Goal: Communication & Community: Answer question/provide support

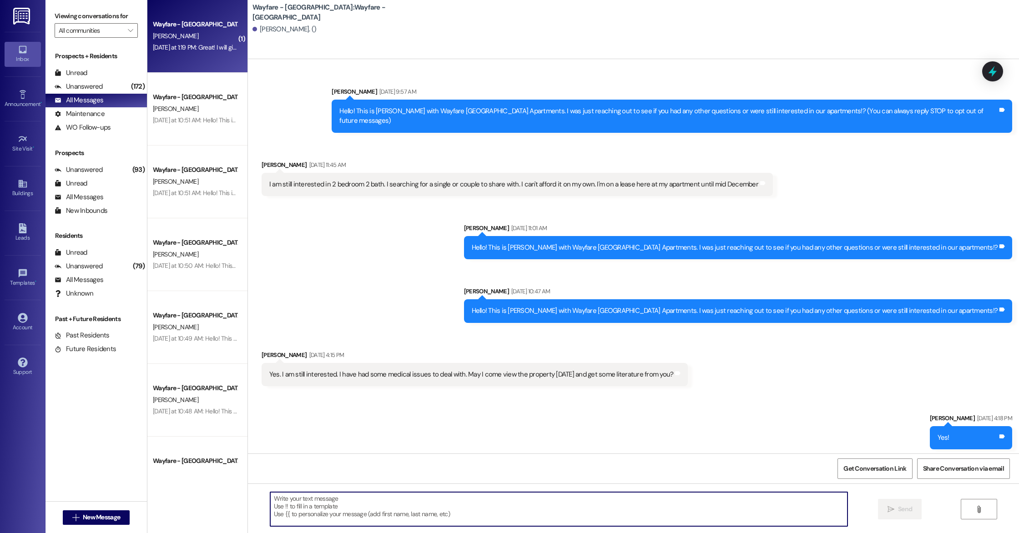
scroll to position [921, 0]
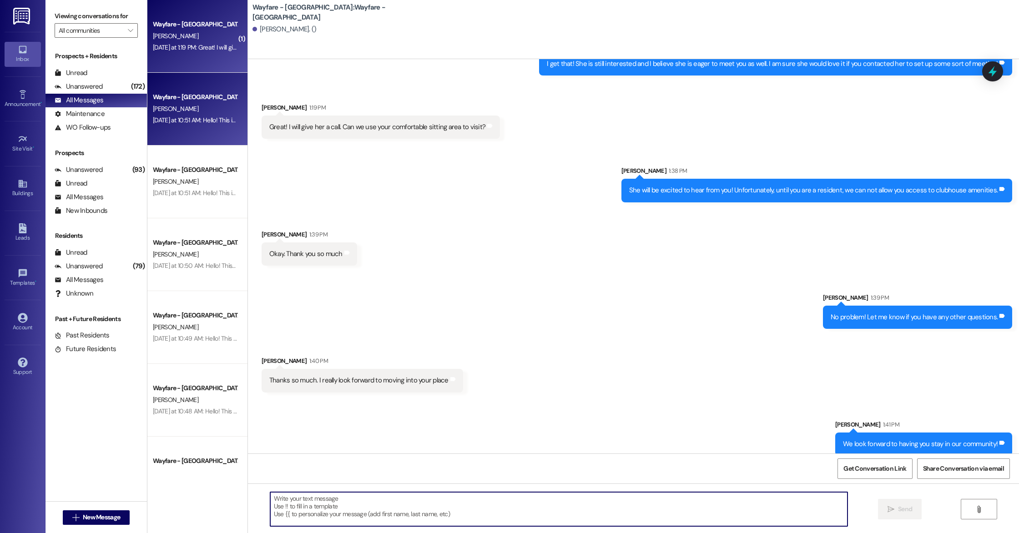
click at [163, 122] on div "Yesterday at 10:51 AM: Hello! This is Mason with Wayfare Cumberland Park Apartm…" at bounding box center [500, 120] width 694 height 8
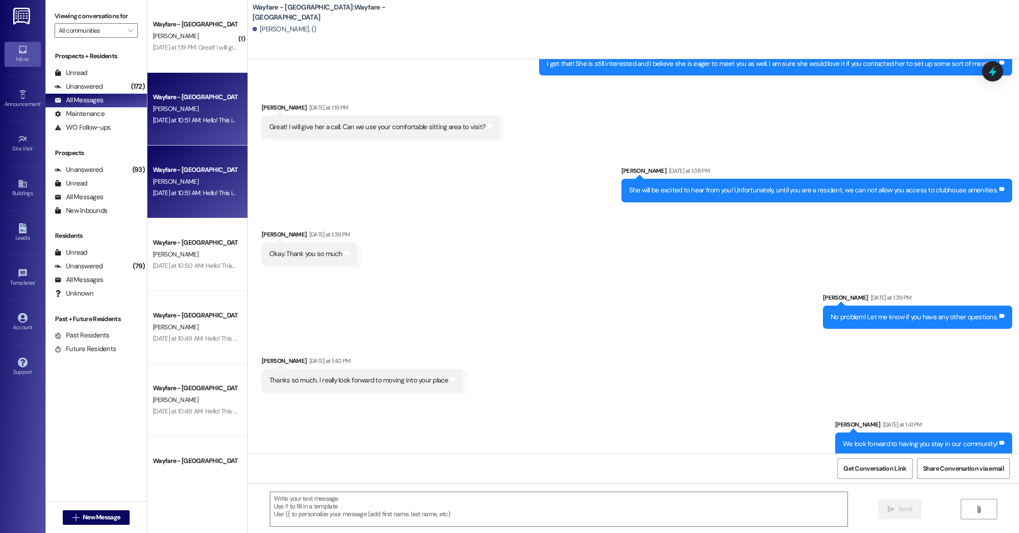
click at [183, 171] on div "Wayfare - [GEOGRAPHIC_DATA]" at bounding box center [195, 170] width 84 height 10
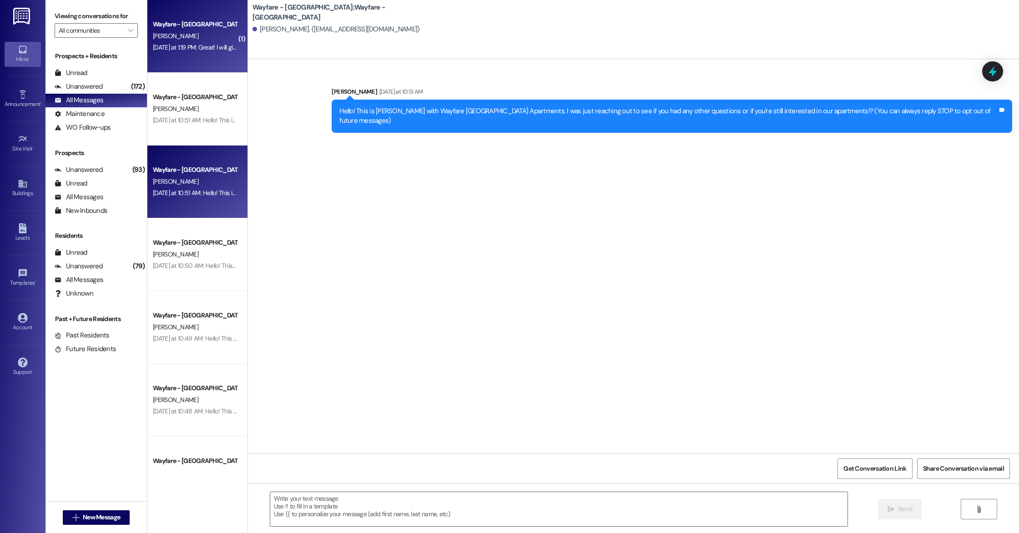
click at [173, 62] on div "Wayfare - Cumberland Park Prospect T. Robinson Yesterday at 1:19 PM: Great! I w…" at bounding box center [197, 36] width 100 height 73
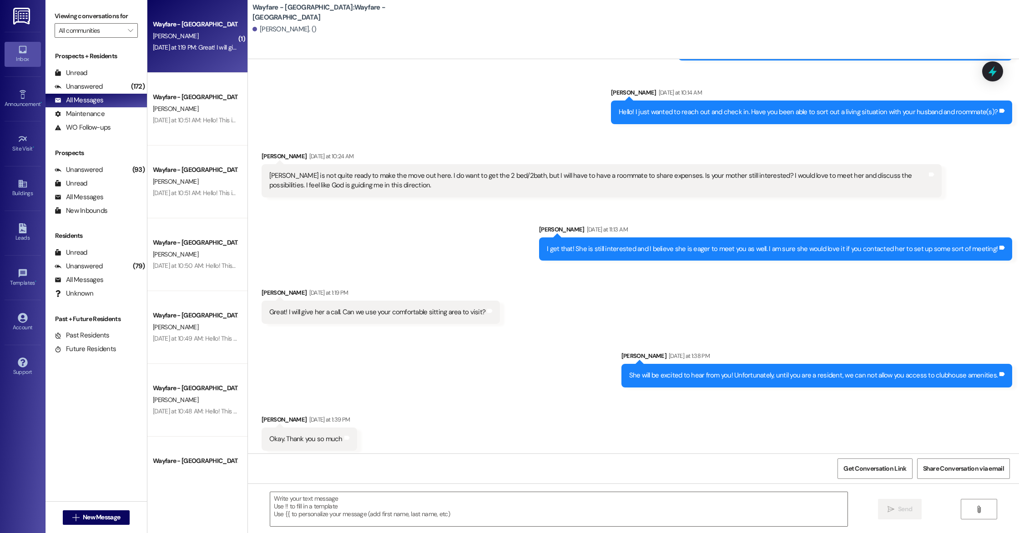
scroll to position [921, 0]
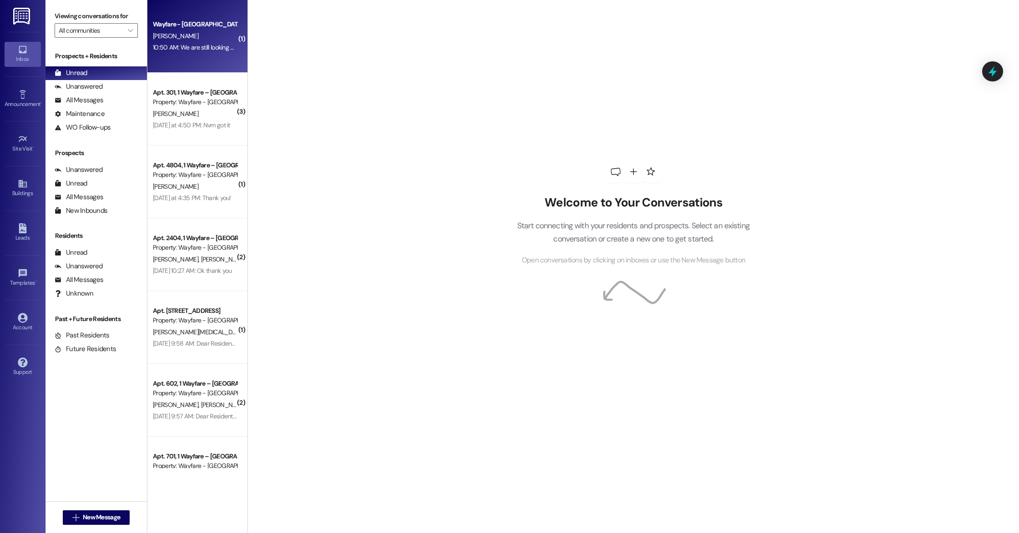
click at [190, 52] on div "10:50 AM: We are still looking at some places. We will be a little late. I'm so…" at bounding box center [195, 47] width 86 height 11
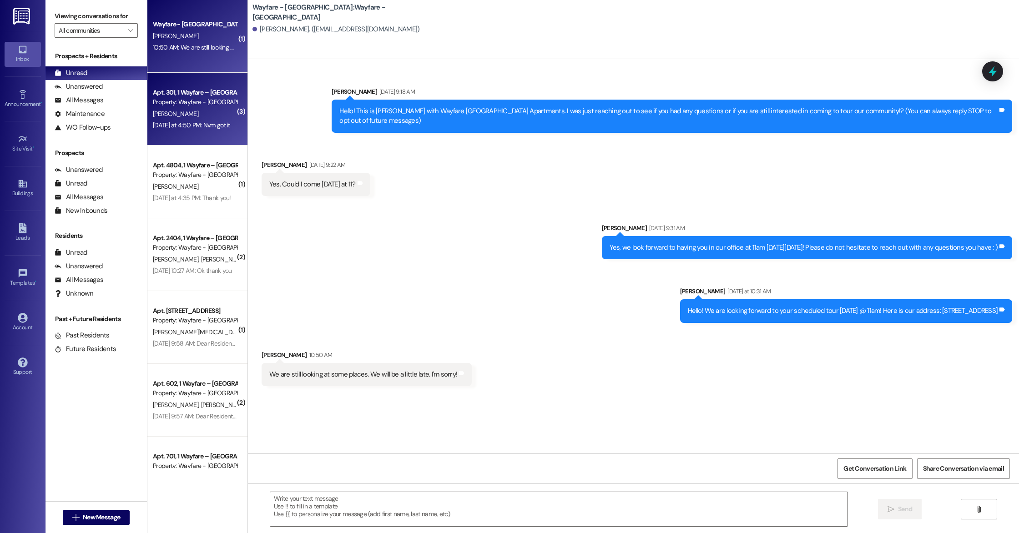
click at [187, 117] on div "[PERSON_NAME]" at bounding box center [195, 113] width 86 height 11
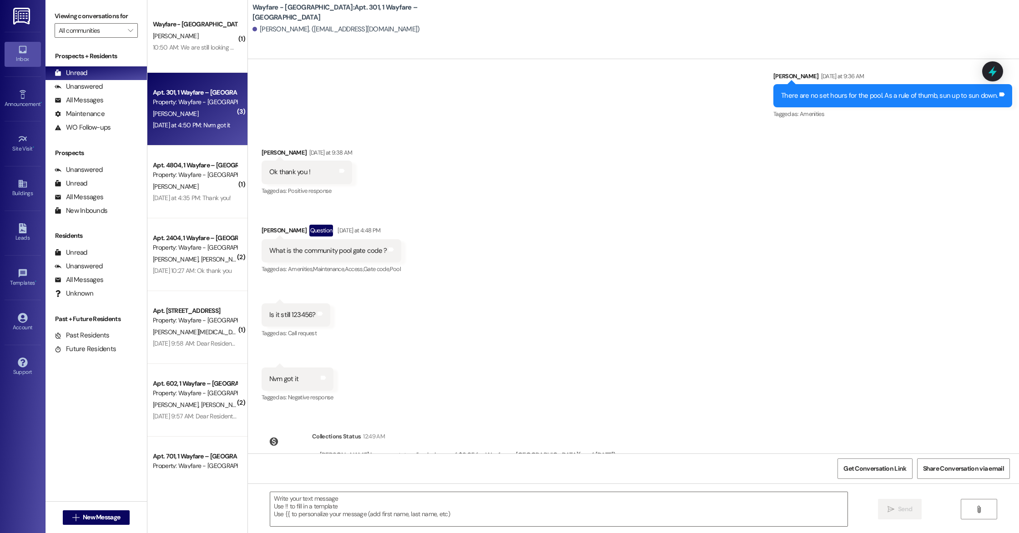
scroll to position [10057, 0]
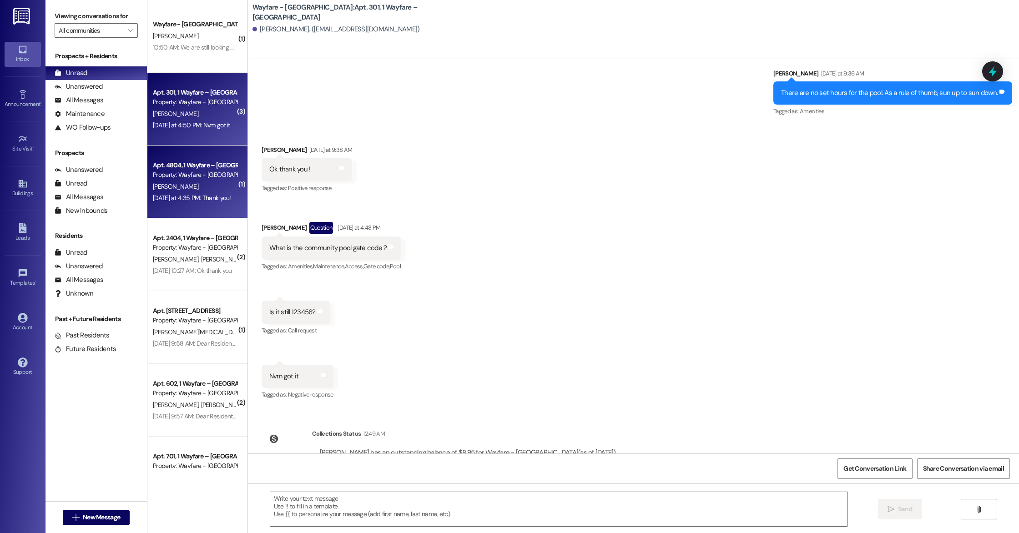
click at [192, 189] on div "[PERSON_NAME]" at bounding box center [195, 186] width 86 height 11
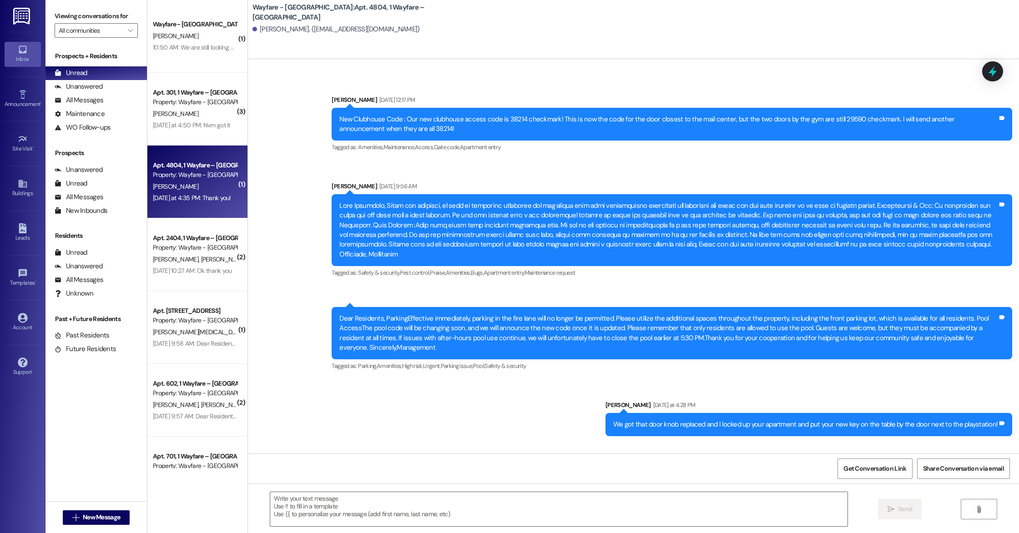
scroll to position [2334, 0]
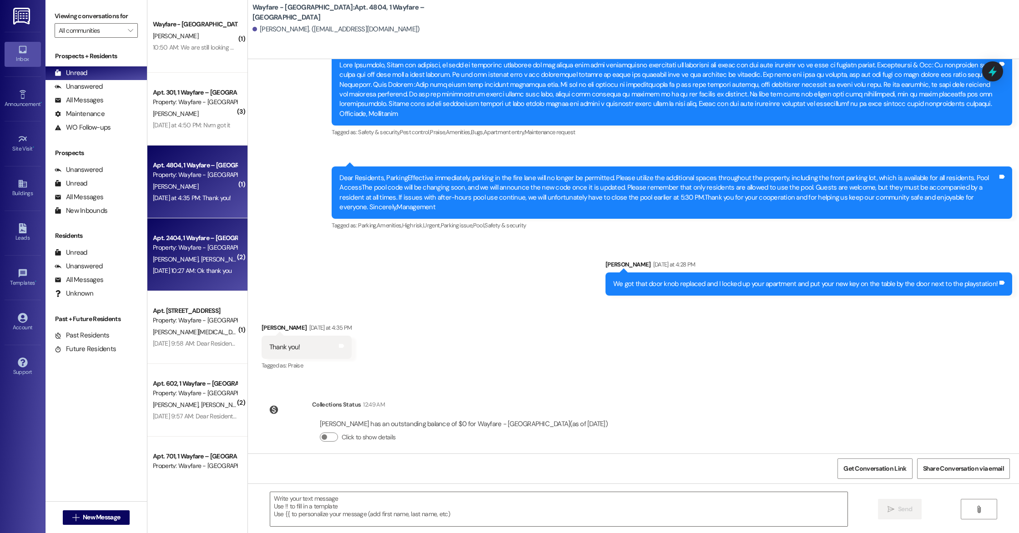
click at [201, 263] on span "[PERSON_NAME]" at bounding box center [224, 259] width 46 height 8
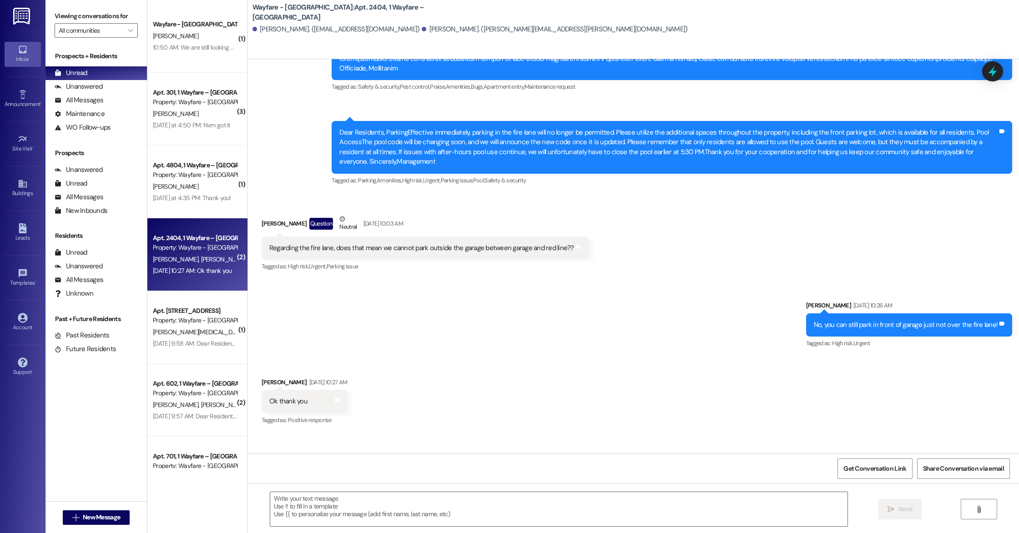
scroll to position [3910, 0]
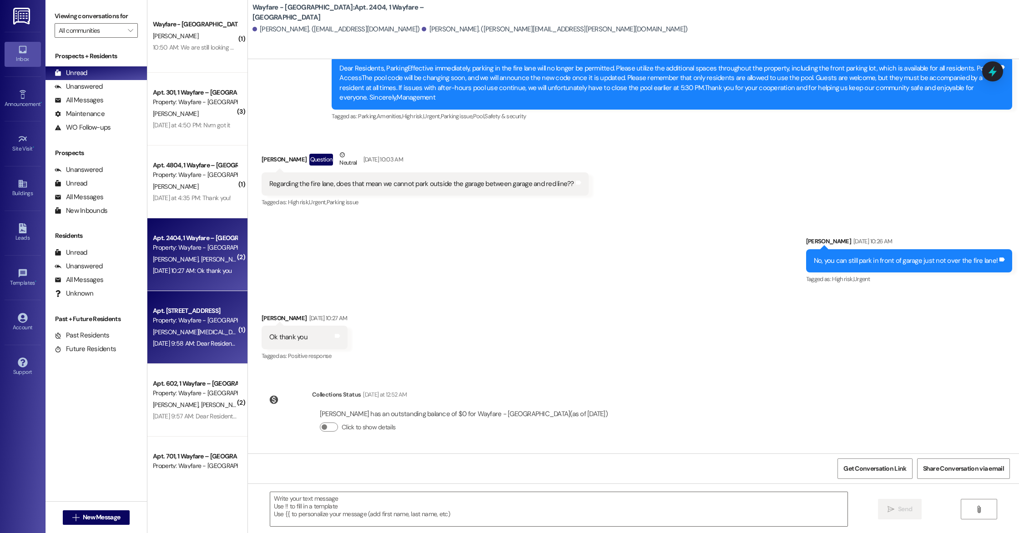
click at [175, 327] on div "[PERSON_NAME][MEDICAL_DATA]" at bounding box center [195, 332] width 86 height 11
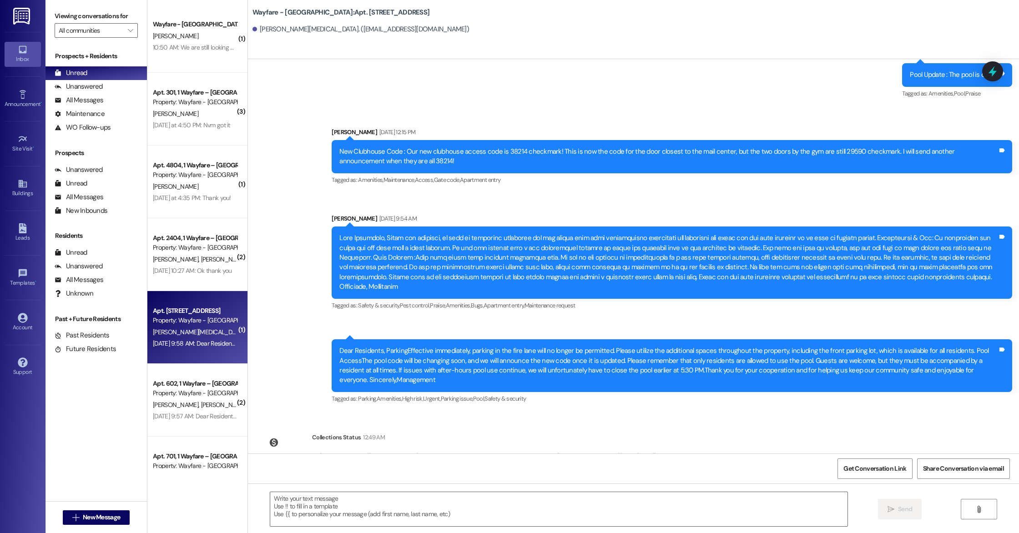
scroll to position [5958, 0]
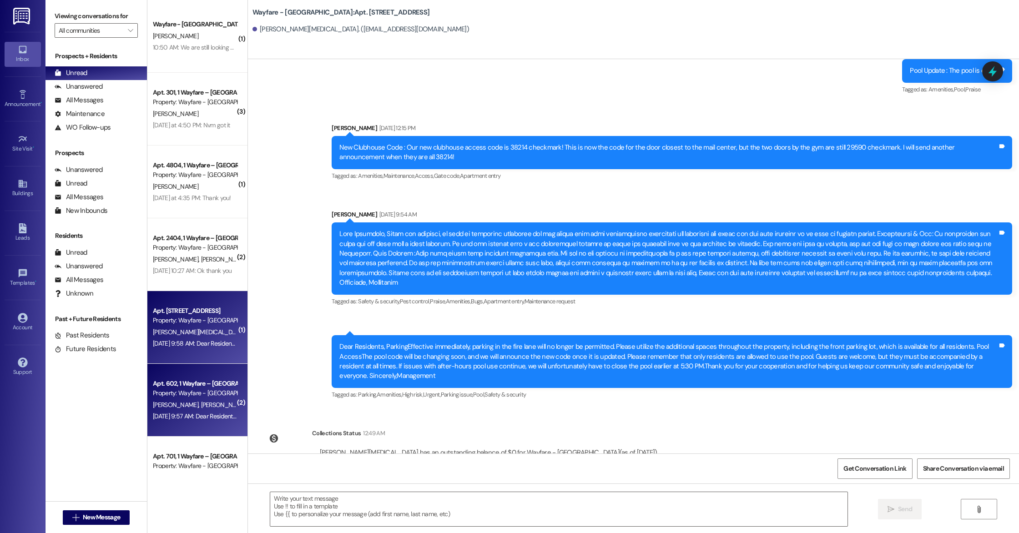
click at [180, 411] on div "[DATE] 9:57 AM: Dear Residents, ParkingEffective immediately, parking in the fi…" at bounding box center [195, 416] width 86 height 11
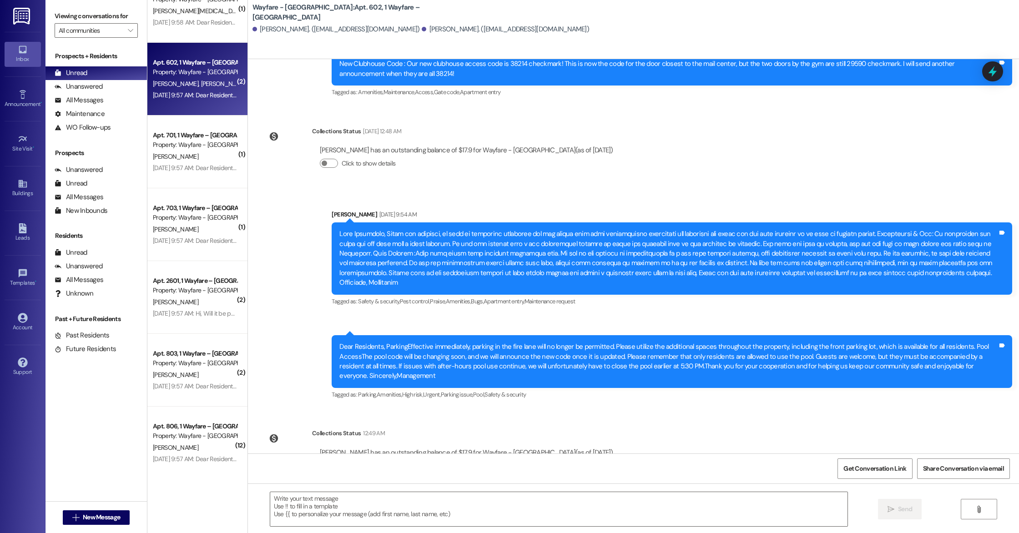
scroll to position [331, 0]
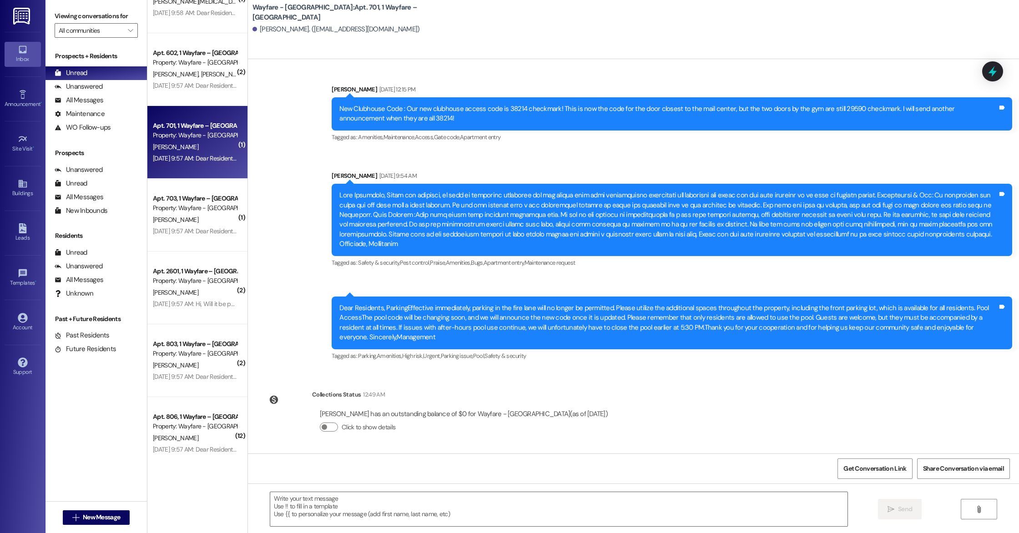
scroll to position [5557, 0]
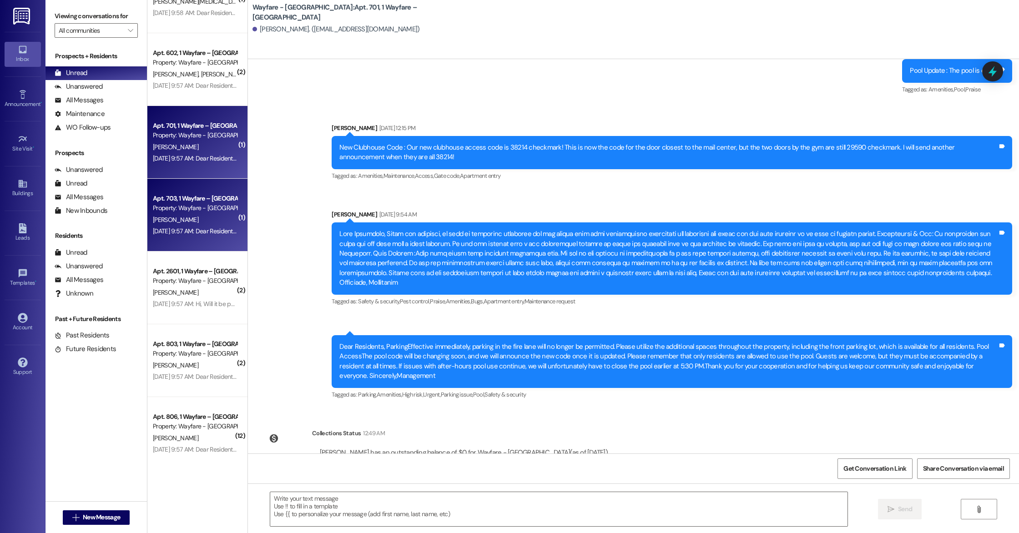
click at [179, 223] on div "[PERSON_NAME]" at bounding box center [195, 219] width 86 height 11
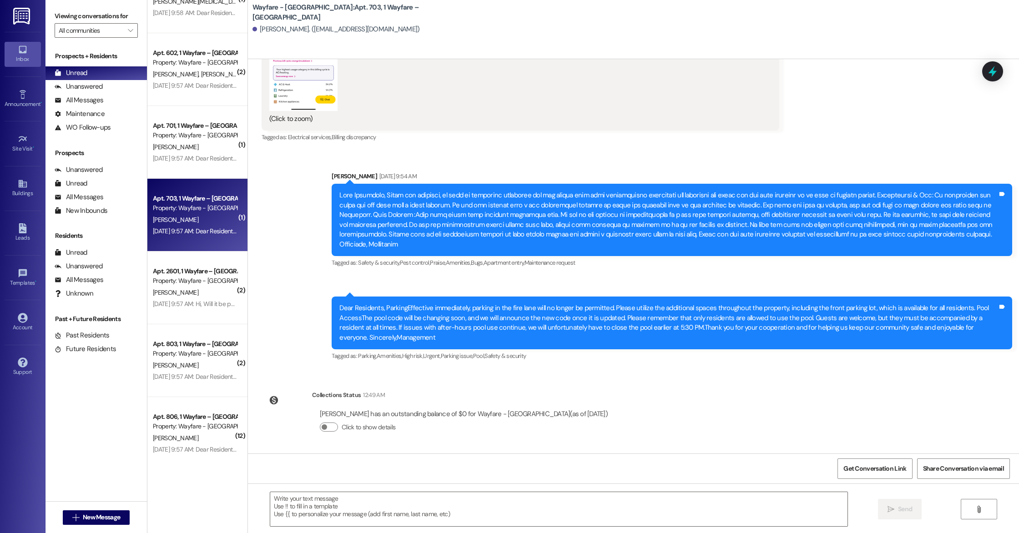
scroll to position [3811, 0]
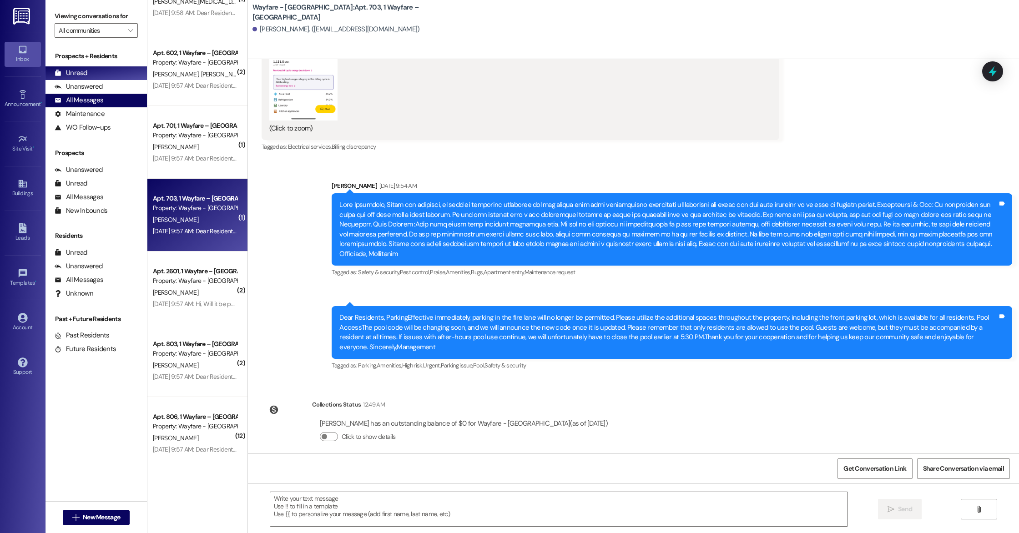
click at [91, 99] on div "All Messages" at bounding box center [79, 101] width 49 height 10
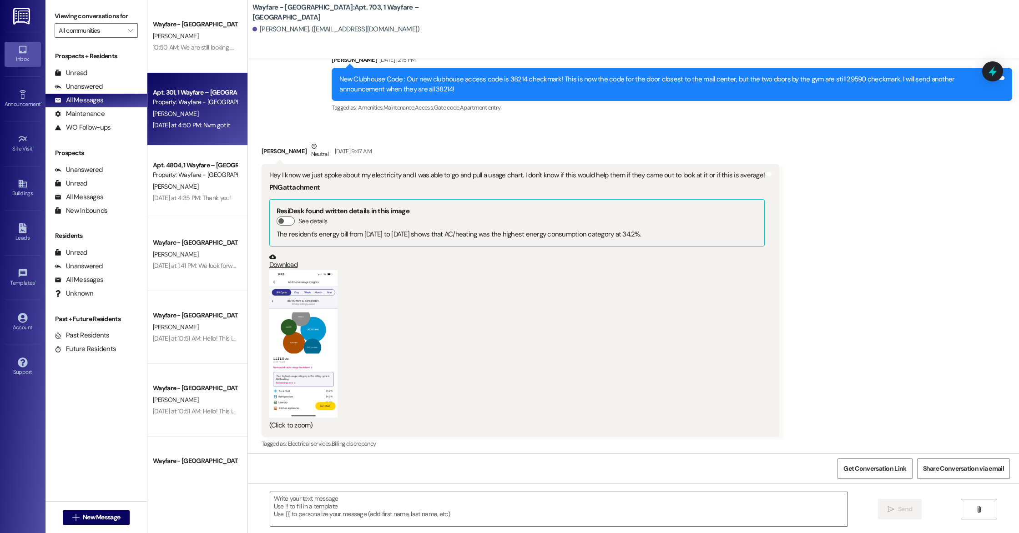
scroll to position [3508, 0]
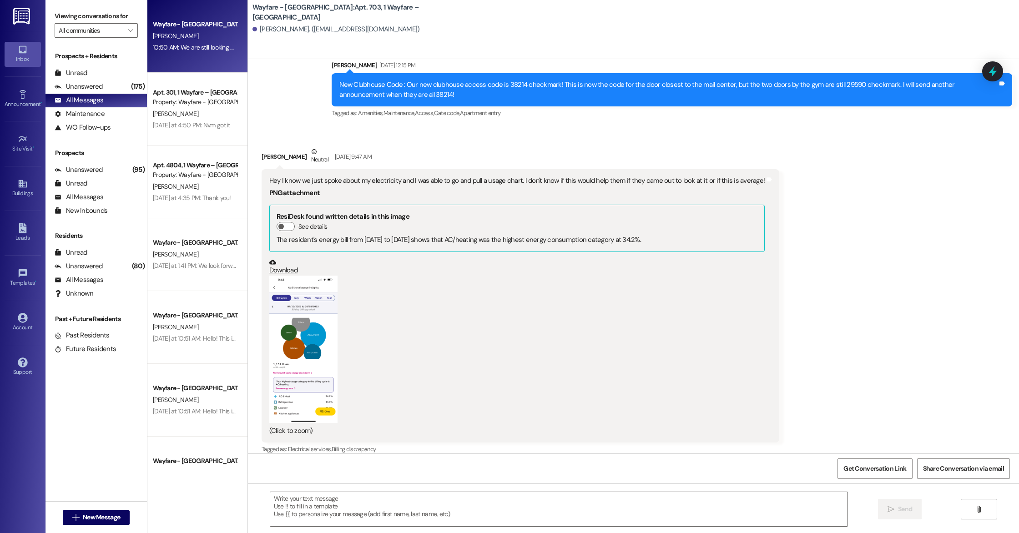
click at [191, 56] on div "Wayfare - [GEOGRAPHIC_DATA] [PERSON_NAME] 10:50 AM: We are still looking at som…" at bounding box center [197, 36] width 100 height 73
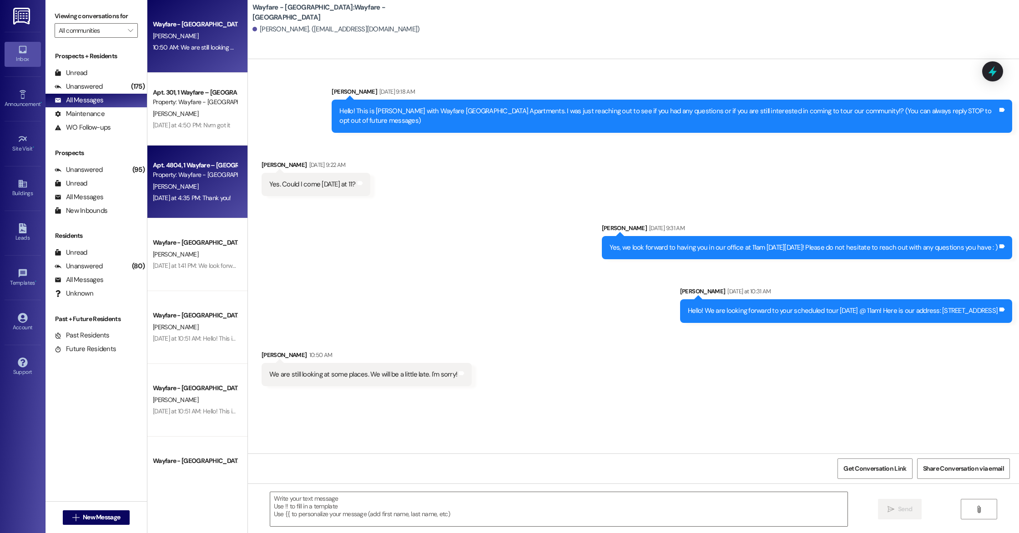
scroll to position [0, 0]
